Goal: Find specific page/section: Find specific page/section

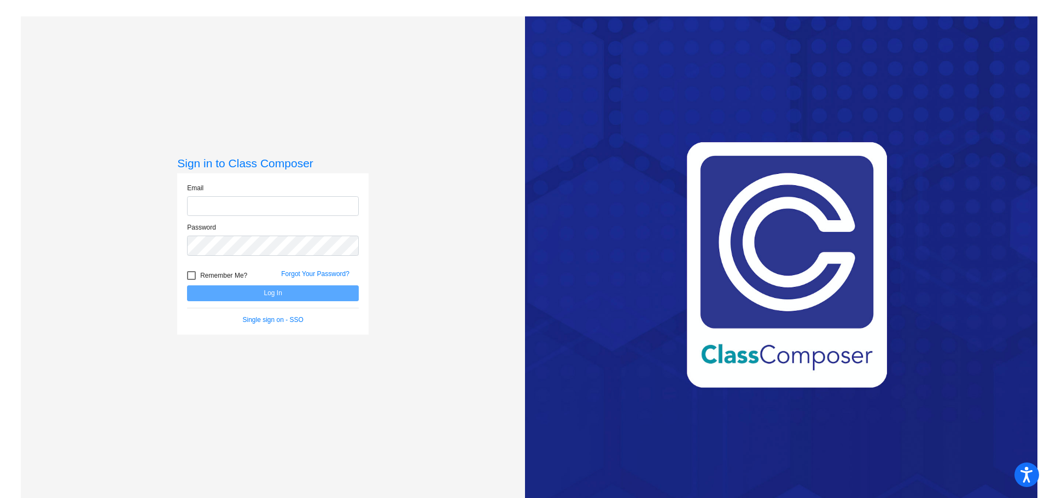
click at [224, 206] on input "email" at bounding box center [273, 206] width 172 height 20
type input "[EMAIL_ADDRESS][DOMAIN_NAME]"
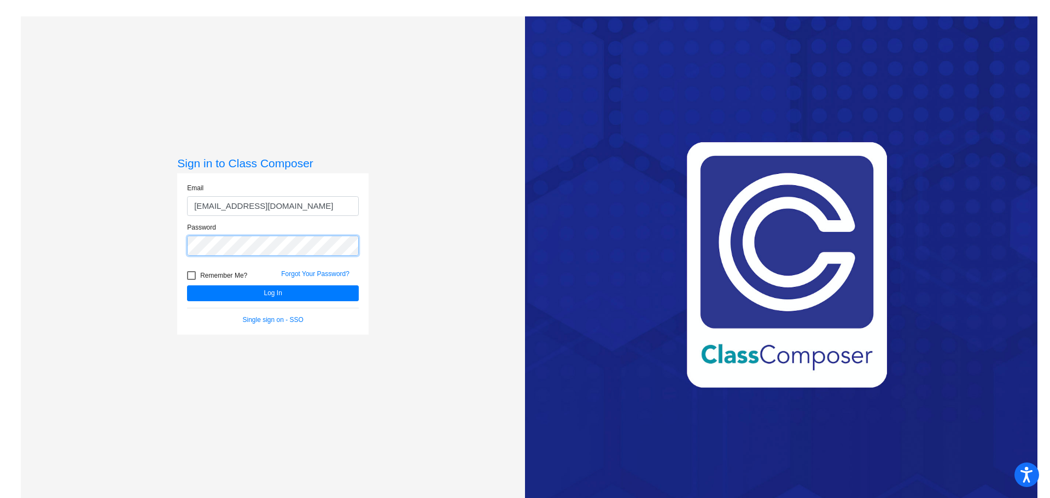
click at [187, 285] on button "Log In" at bounding box center [273, 293] width 172 height 16
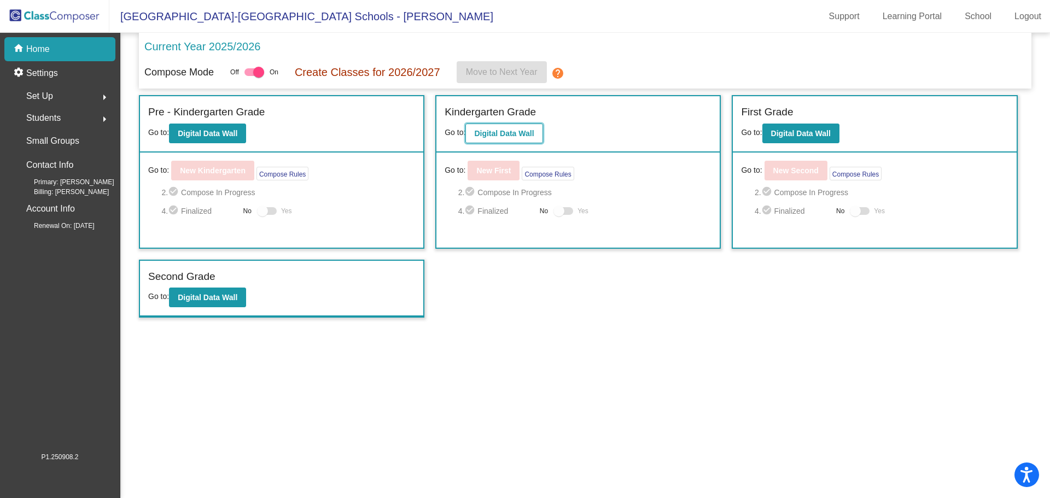
click at [509, 135] on b "Digital Data Wall" at bounding box center [504, 133] width 60 height 9
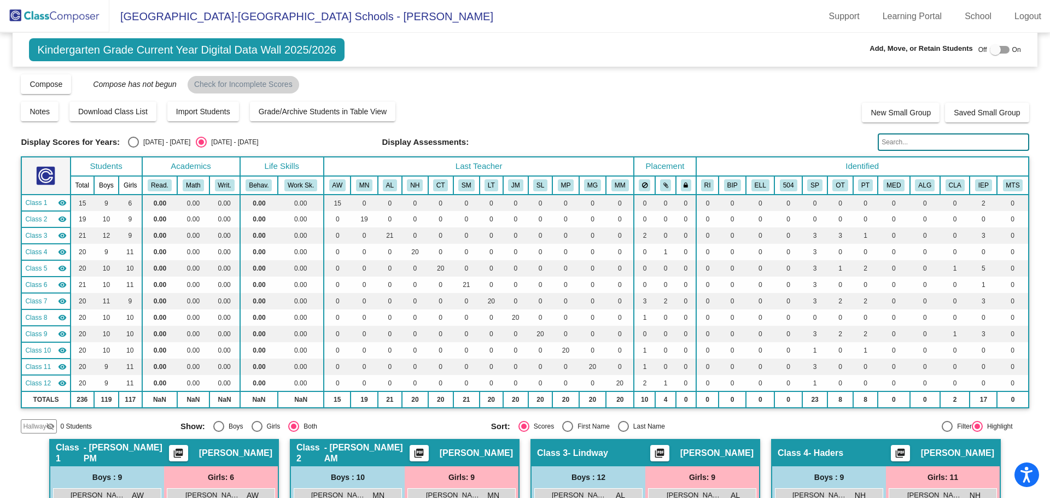
click at [903, 143] on input "text" at bounding box center [953, 141] width 151 height 17
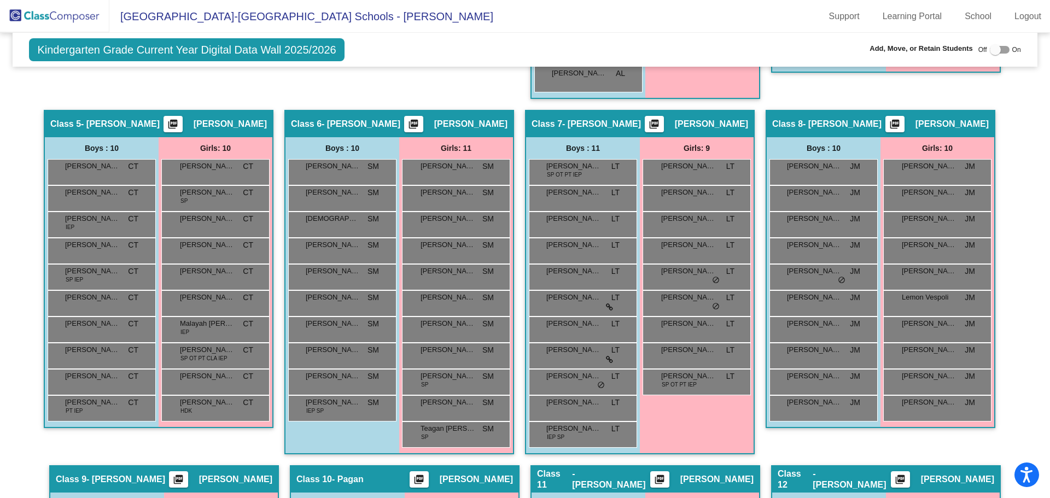
scroll to position [656, 0]
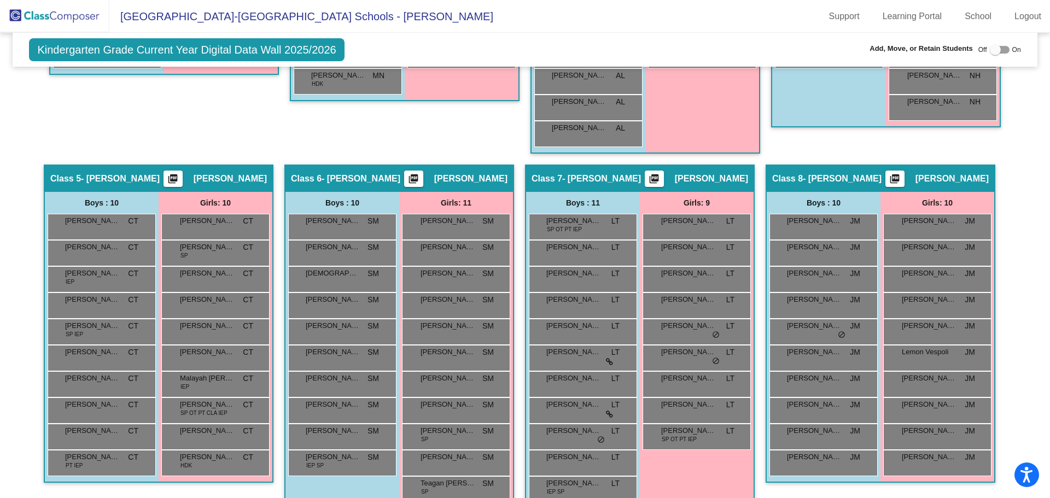
type input "[PERSON_NAME]"
